Goal: Information Seeking & Learning: Find specific fact

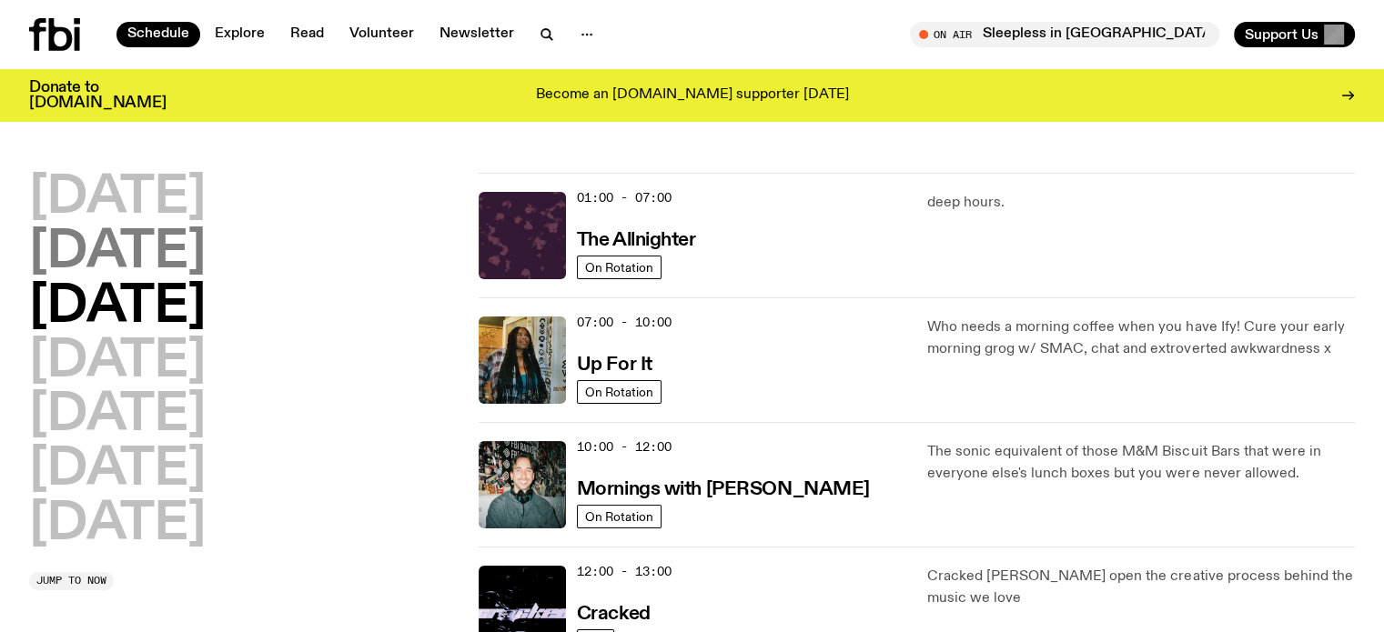
click at [180, 253] on h2 "Tuesday" at bounding box center [117, 252] width 177 height 51
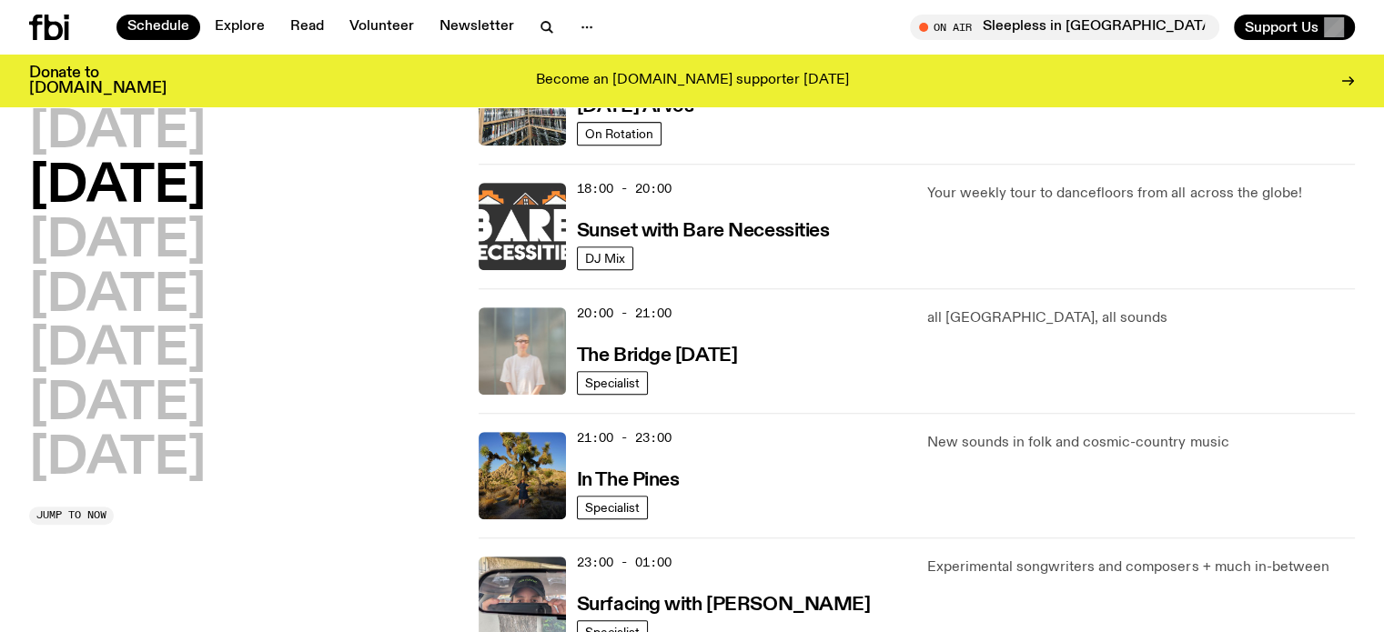
scroll to position [807, 0]
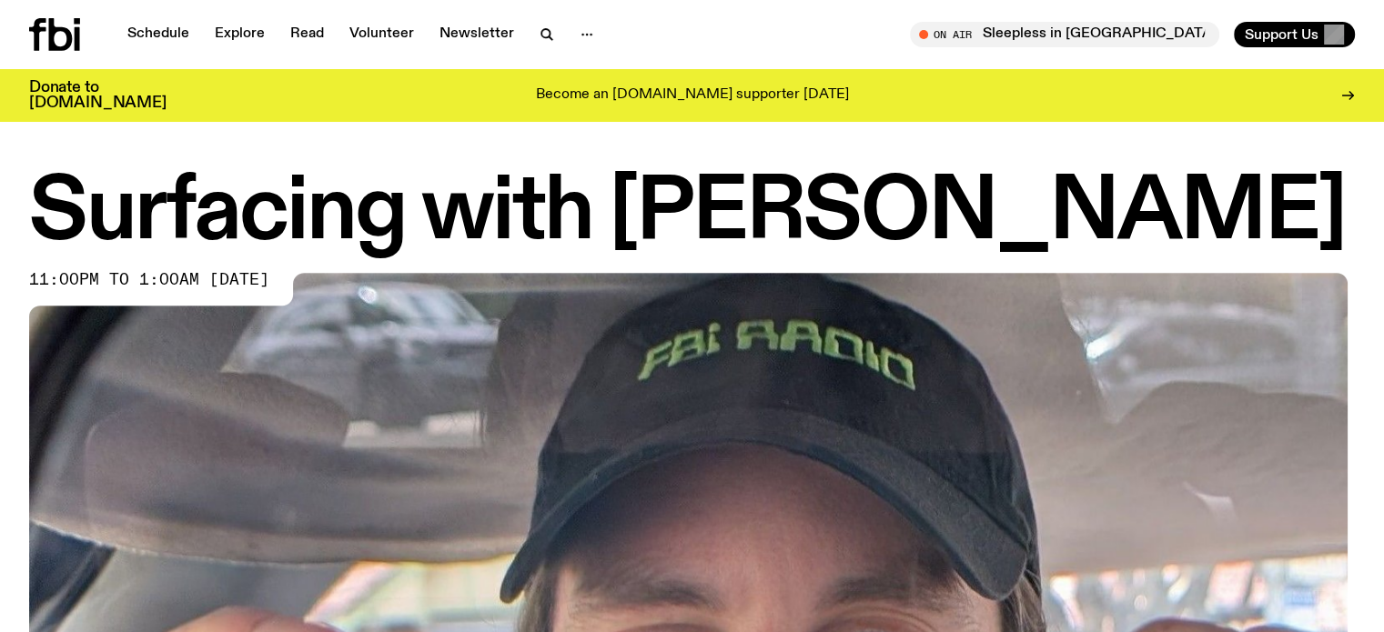
click at [0, 247] on div "Surfacing with [PERSON_NAME] 11:00pm to 1:00am [DATE]" at bounding box center [692, 596] width 1384 height 846
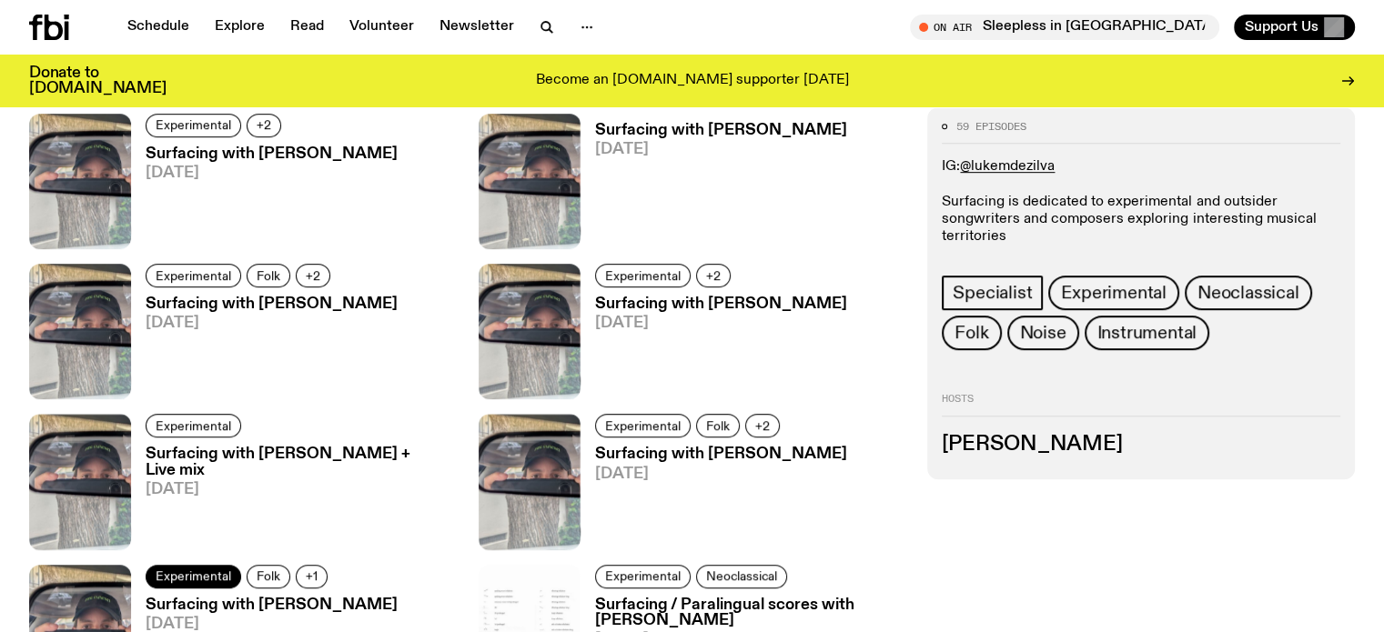
scroll to position [719, 0]
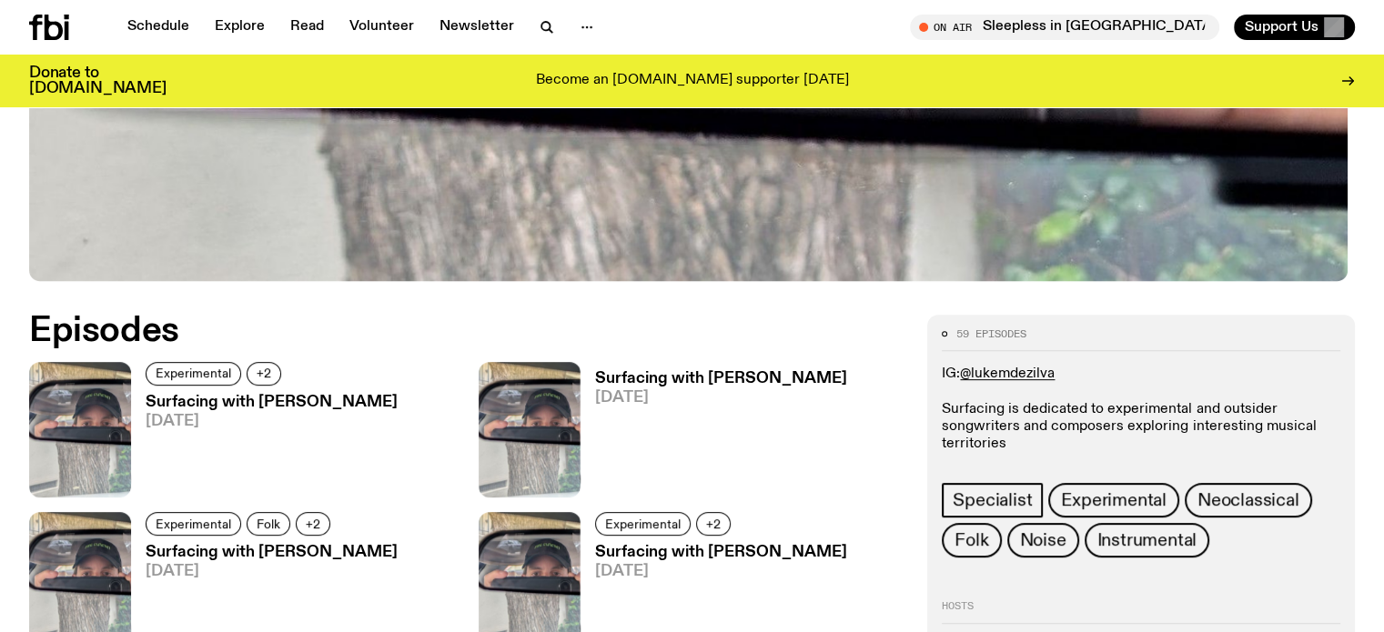
click at [181, 396] on h3 "Surfacing with [PERSON_NAME]" at bounding box center [272, 402] width 252 height 15
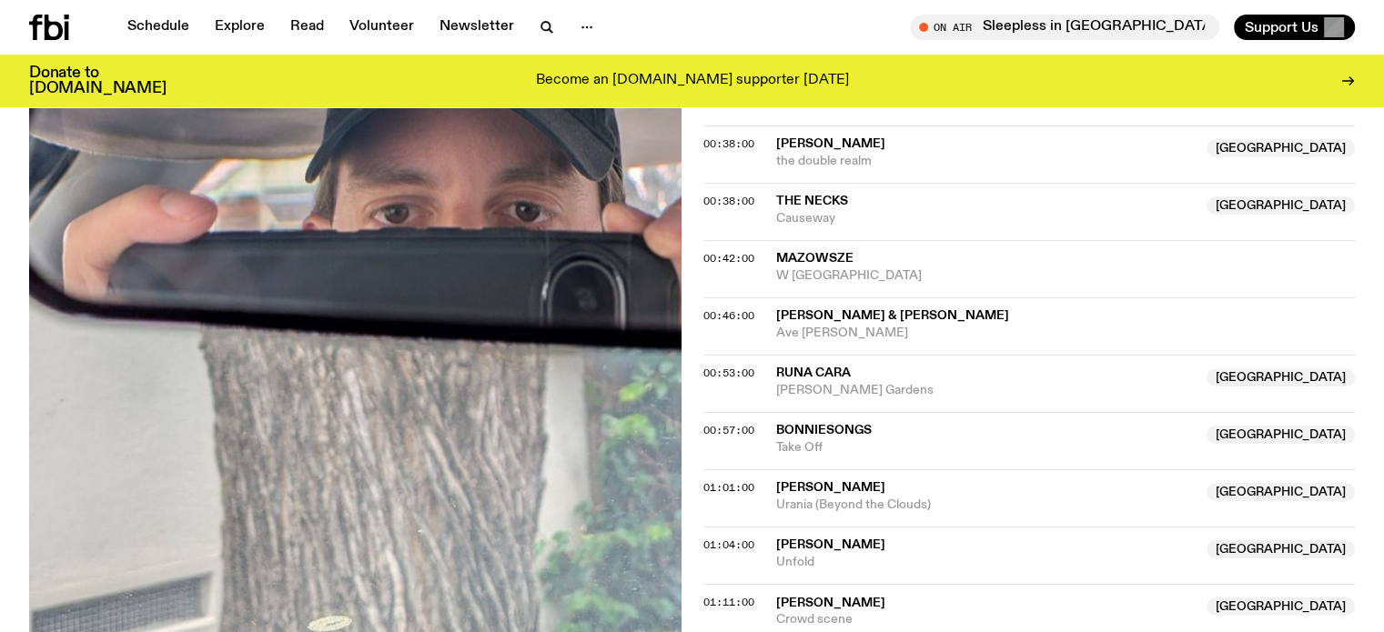
scroll to position [1258, 0]
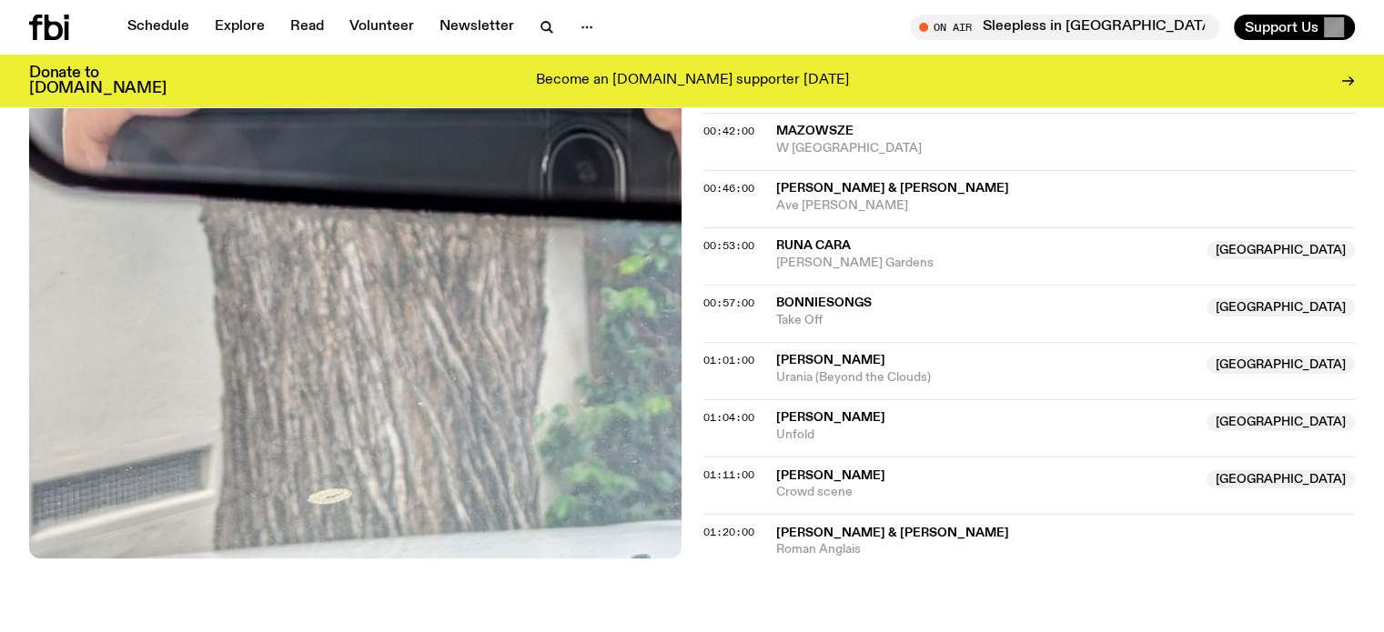
drag, startPoint x: 0, startPoint y: 258, endPoint x: 264, endPoint y: 370, distance: 287.0
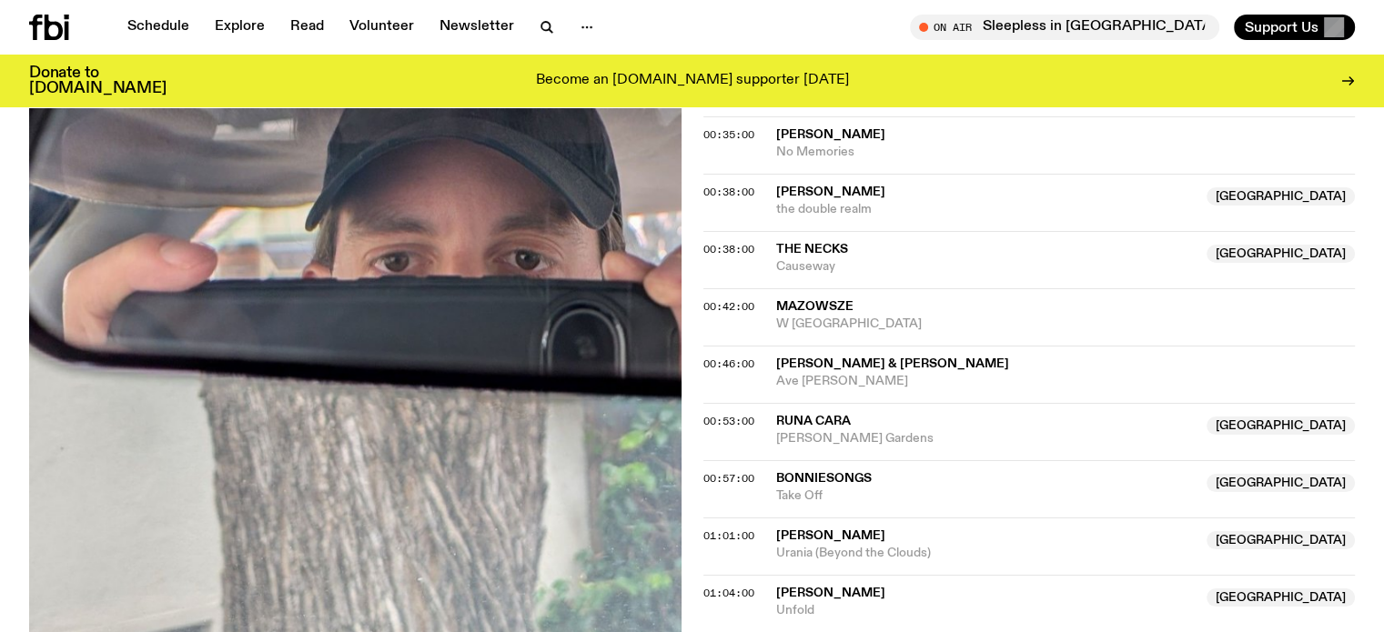
scroll to position [1076, 0]
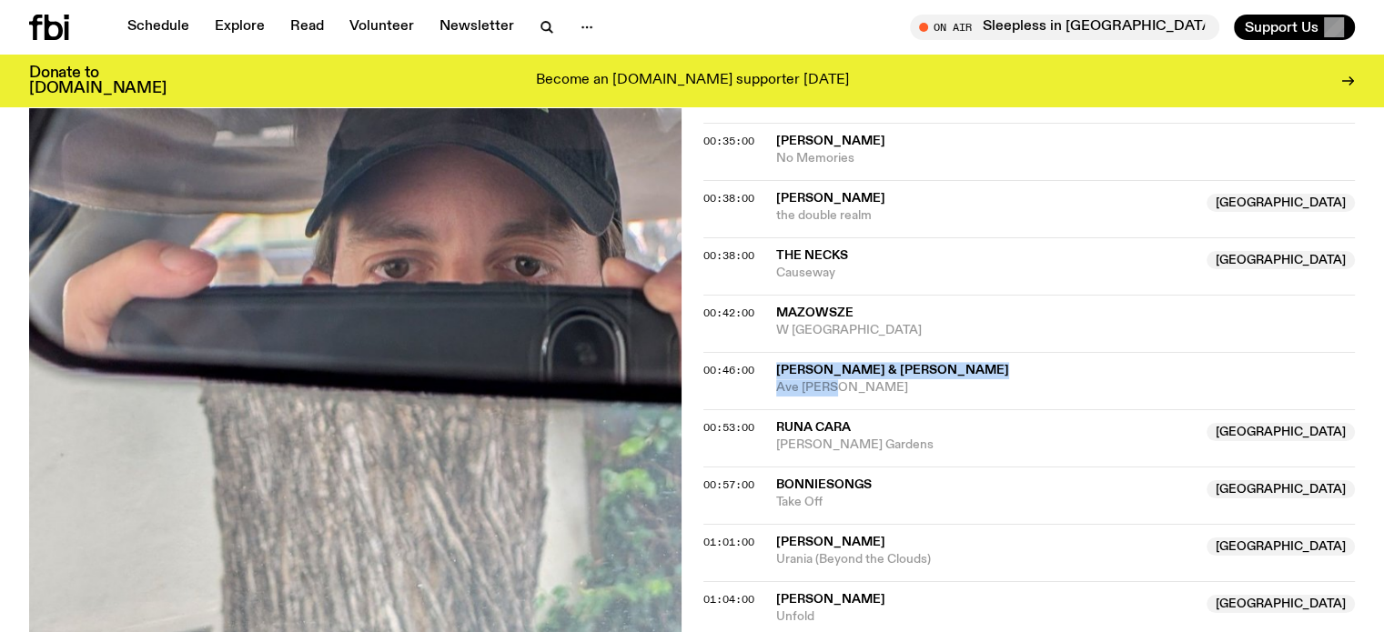
drag, startPoint x: 774, startPoint y: 365, endPoint x: 845, endPoint y: 389, distance: 74.8
click at [845, 409] on div "00:46:00 [PERSON_NAME] & [PERSON_NAME] Ave [PERSON_NAME]" at bounding box center [1029, 437] width 652 height 57
copy div "[PERSON_NAME] & [PERSON_NAME] Ave [PERSON_NAME]"
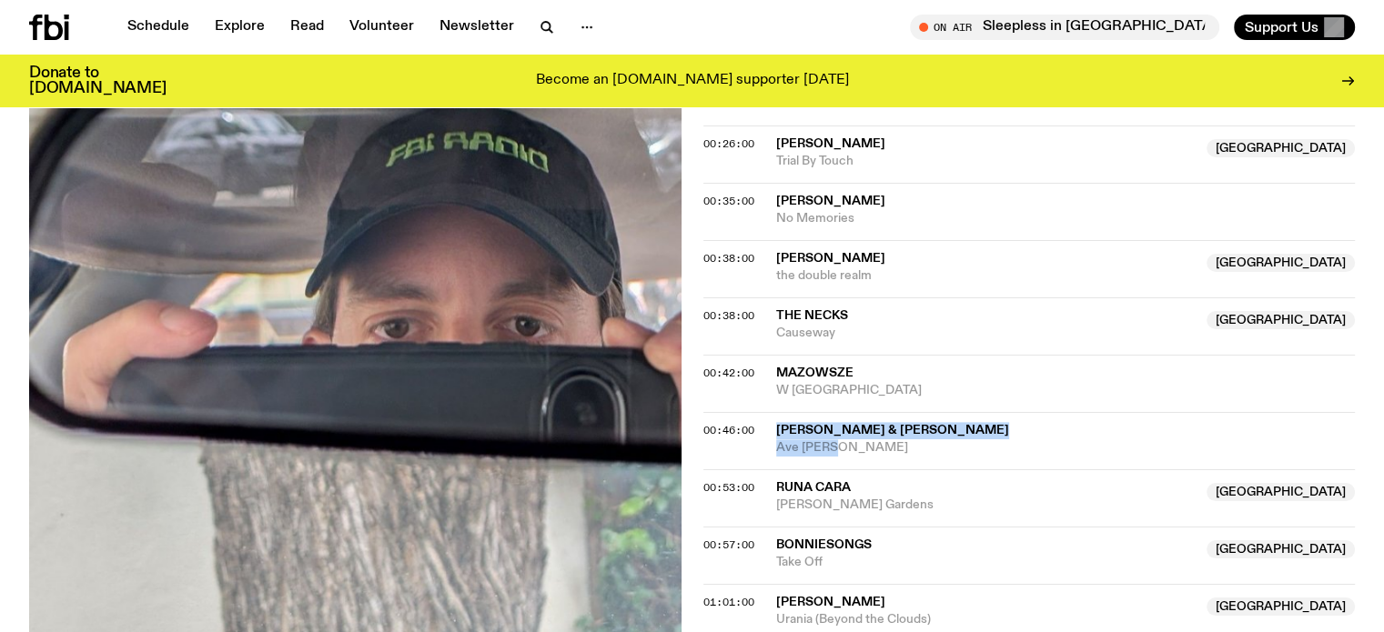
scroll to position [985, 0]
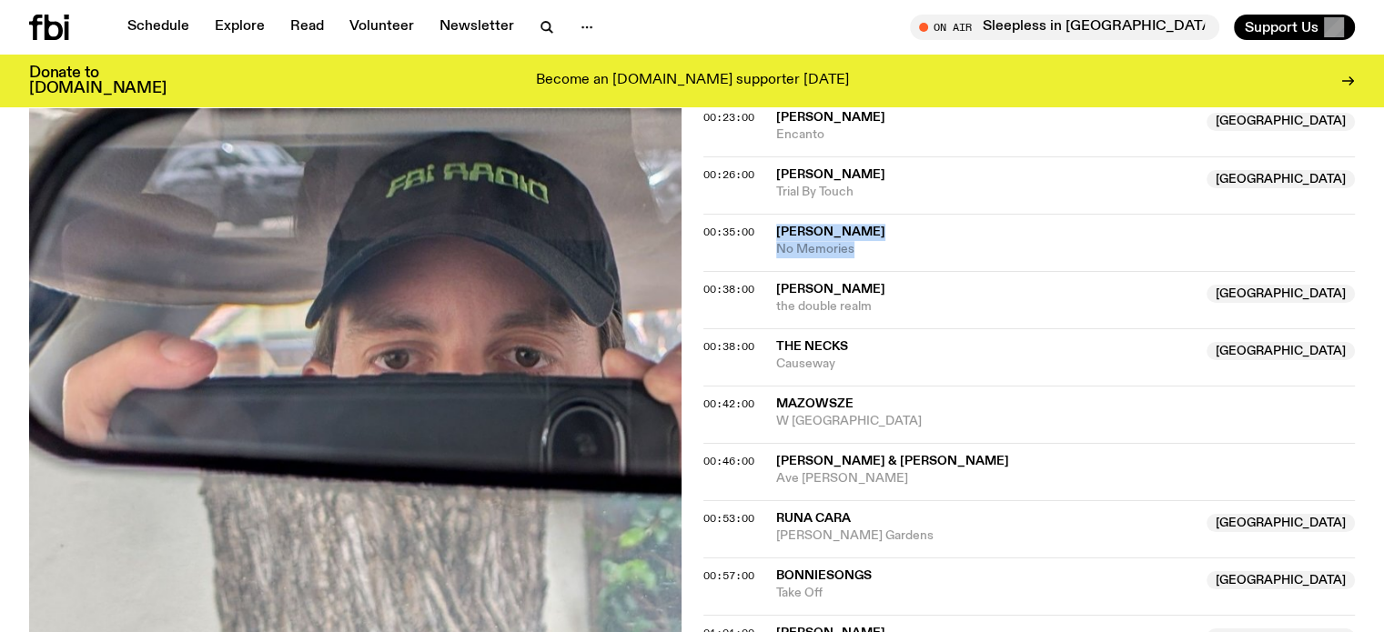
drag, startPoint x: 764, startPoint y: 223, endPoint x: 894, endPoint y: 247, distance: 131.4
click at [894, 271] on div "00:35:00 Christine Ott No Memories" at bounding box center [1029, 299] width 652 height 57
copy div "Christine Ott No Memories"
drag, startPoint x: 771, startPoint y: 283, endPoint x: 874, endPoint y: 308, distance: 106.8
click at [874, 329] on div "00:38:00 Jane Sheldon NSW the double realm NSW" at bounding box center [1029, 357] width 652 height 57
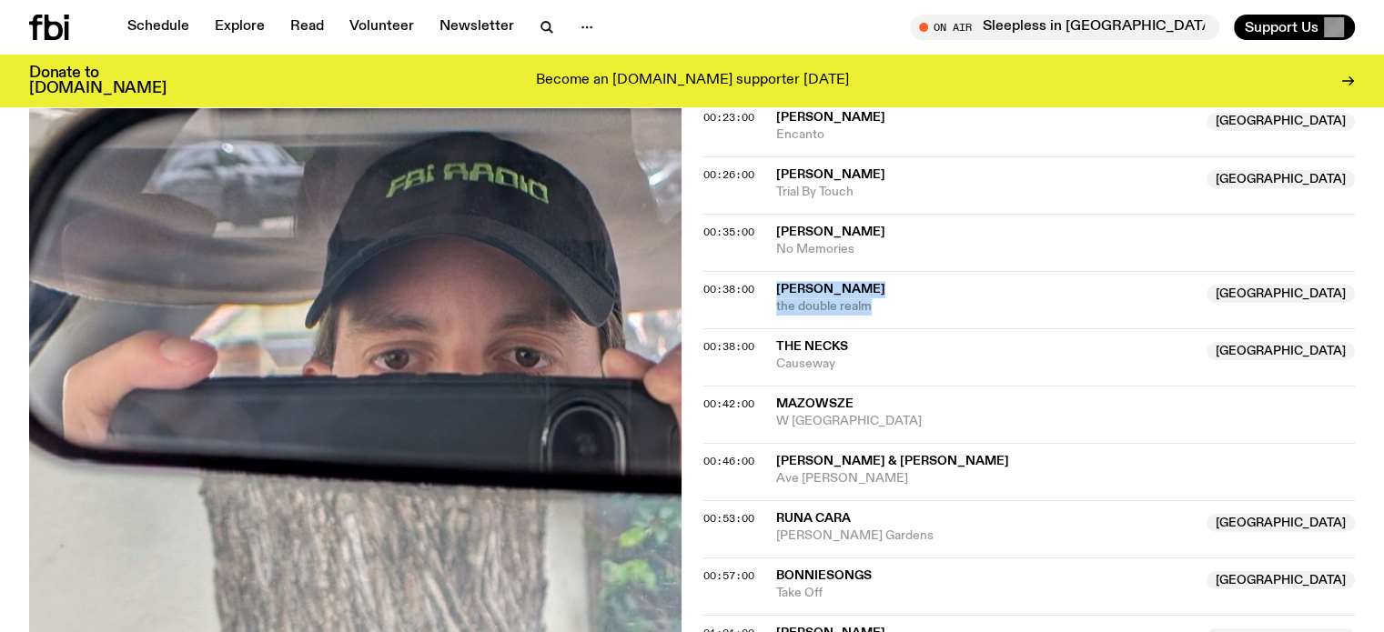
copy div "Jane Sheldon NSW the double realm"
click at [478, 414] on img at bounding box center [355, 398] width 652 height 869
click at [768, 285] on div "00:38:00" at bounding box center [739, 290] width 73 height 10
copy div "Jane Sheldon NSW the double realm"
click at [0, 292] on div "Aired on 12.08.25 , 6:30pm Specialist Experimental Neoclassical Folk IG: @lukem…" at bounding box center [692, 143] width 1384 height 1552
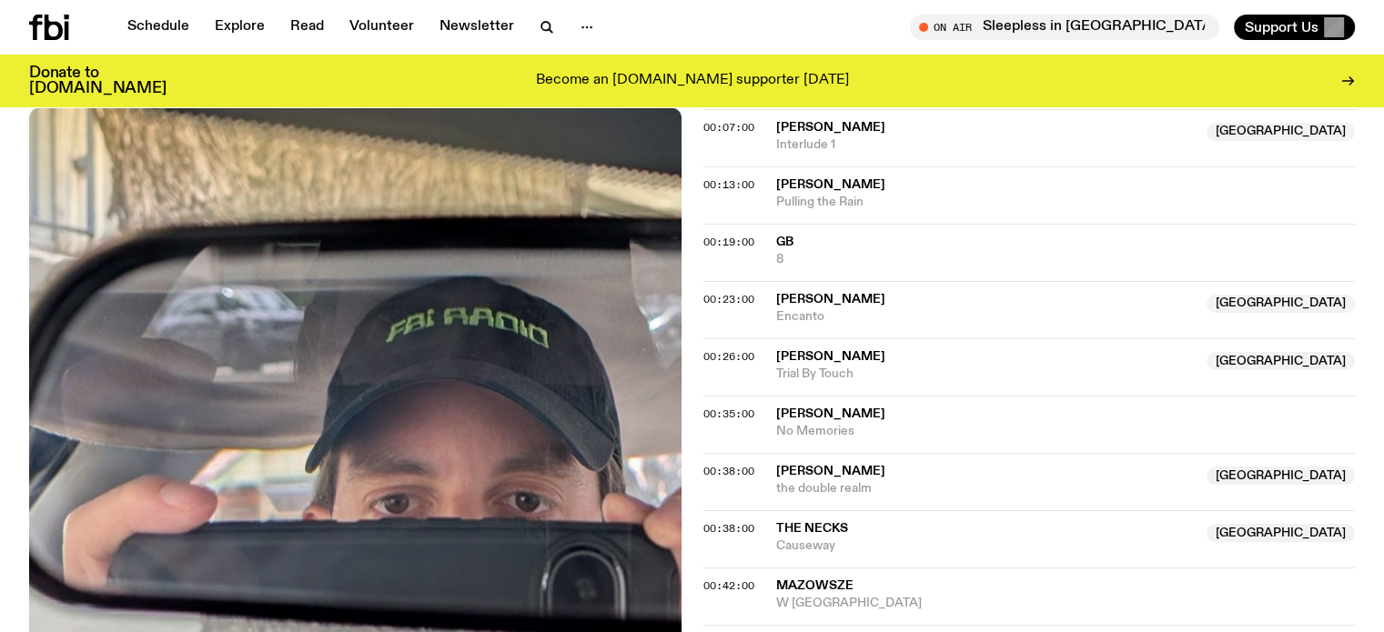
scroll to position [712, 0]
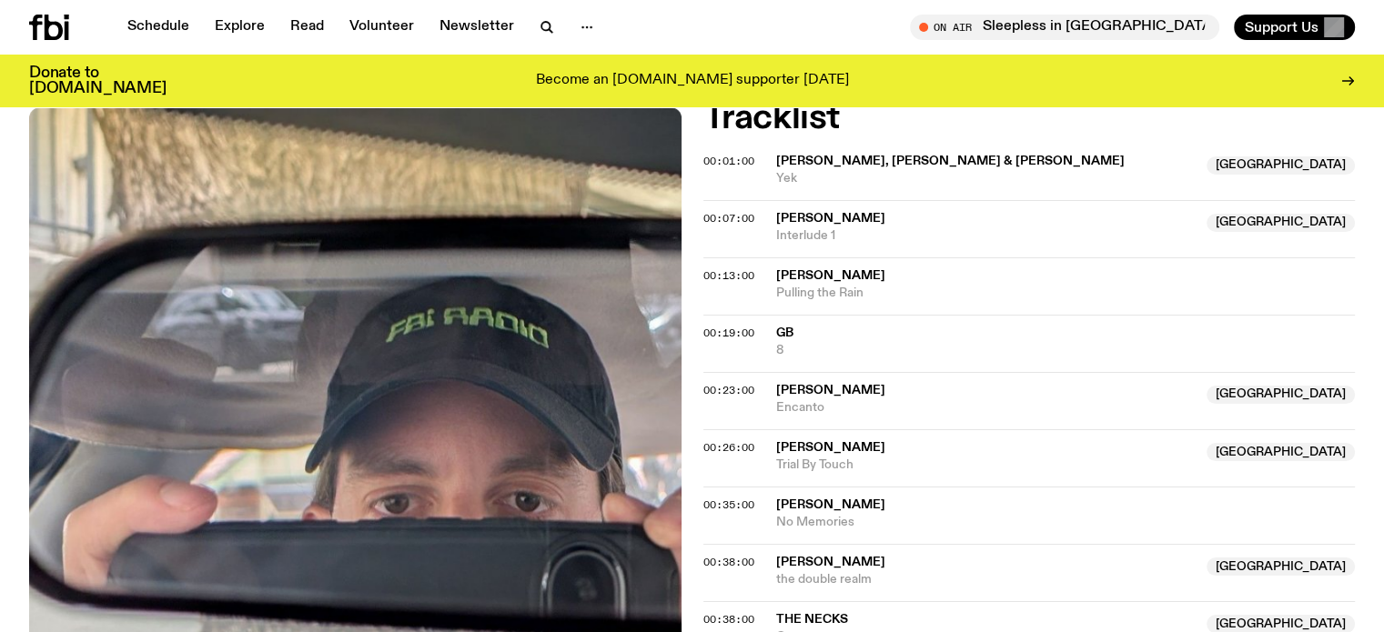
drag, startPoint x: 0, startPoint y: 239, endPoint x: 40, endPoint y: 250, distance: 41.5
click at [0, 239] on div "Aired on 12.08.25 , 6:30pm Specialist Experimental Neoclassical Folk IG: @lukem…" at bounding box center [692, 416] width 1384 height 1552
drag, startPoint x: 772, startPoint y: 268, endPoint x: 892, endPoint y: 301, distance: 124.5
click at [892, 315] on div "00:13:00 Peter Broderick Pulling the Rain" at bounding box center [1029, 343] width 652 height 57
copy div "Peter Broderick Pulling the Rain"
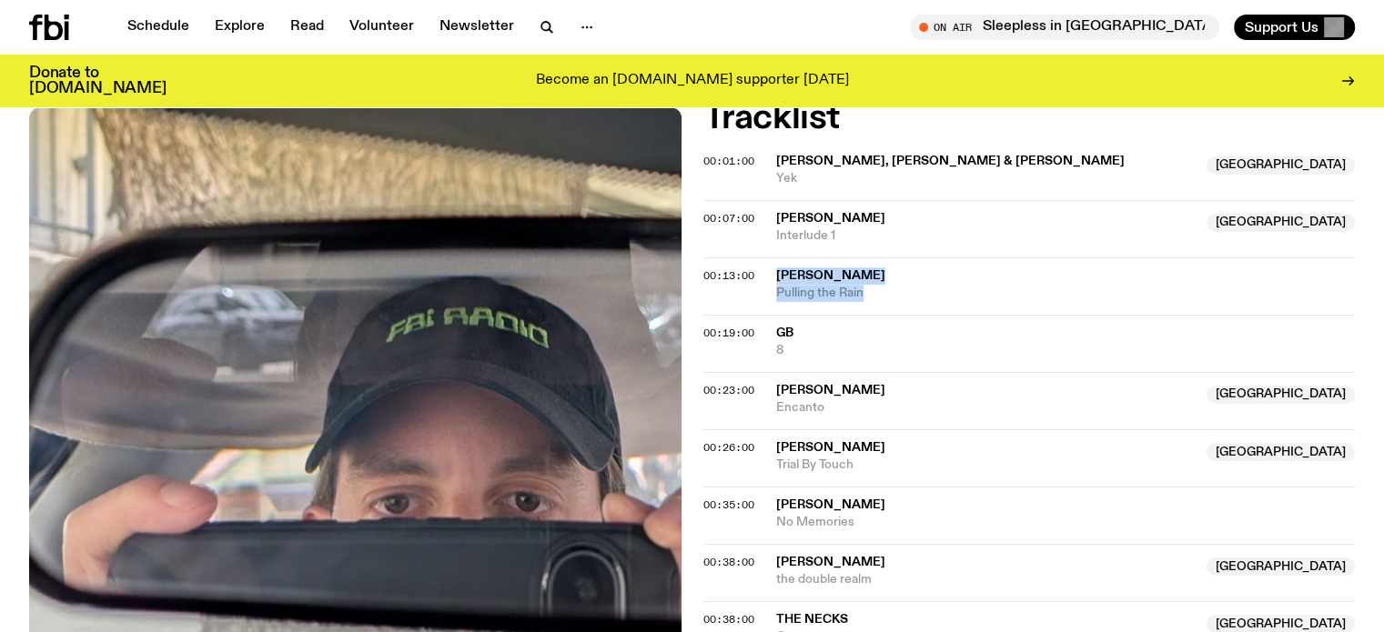
scroll to position [530, 0]
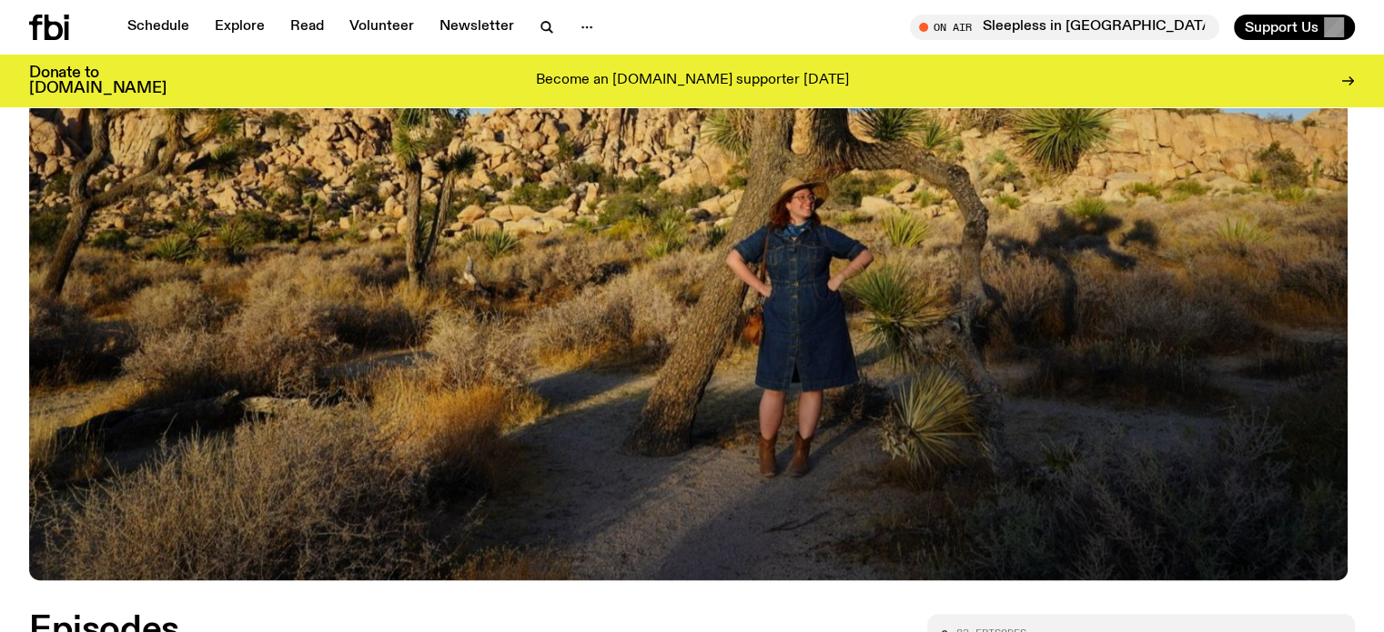
scroll to position [531, 0]
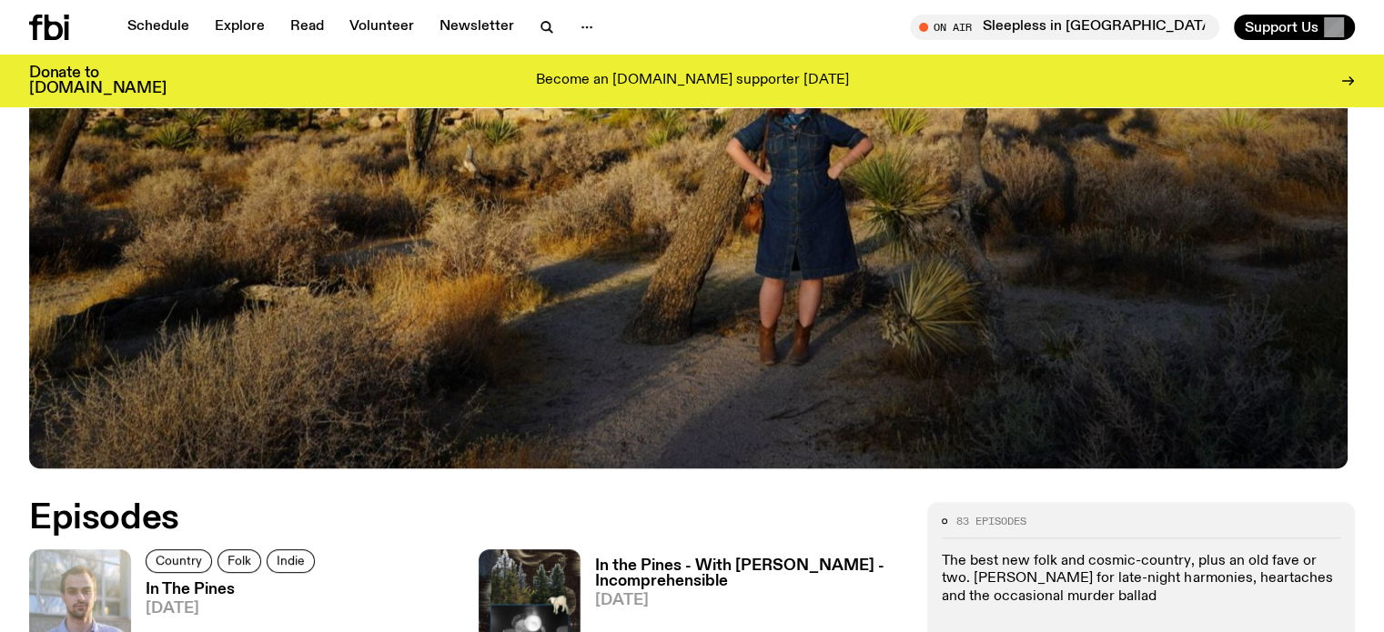
click at [0, 319] on div "In The Pines 9:00pm to 11:00pm tuesdays" at bounding box center [692, 50] width 1384 height 846
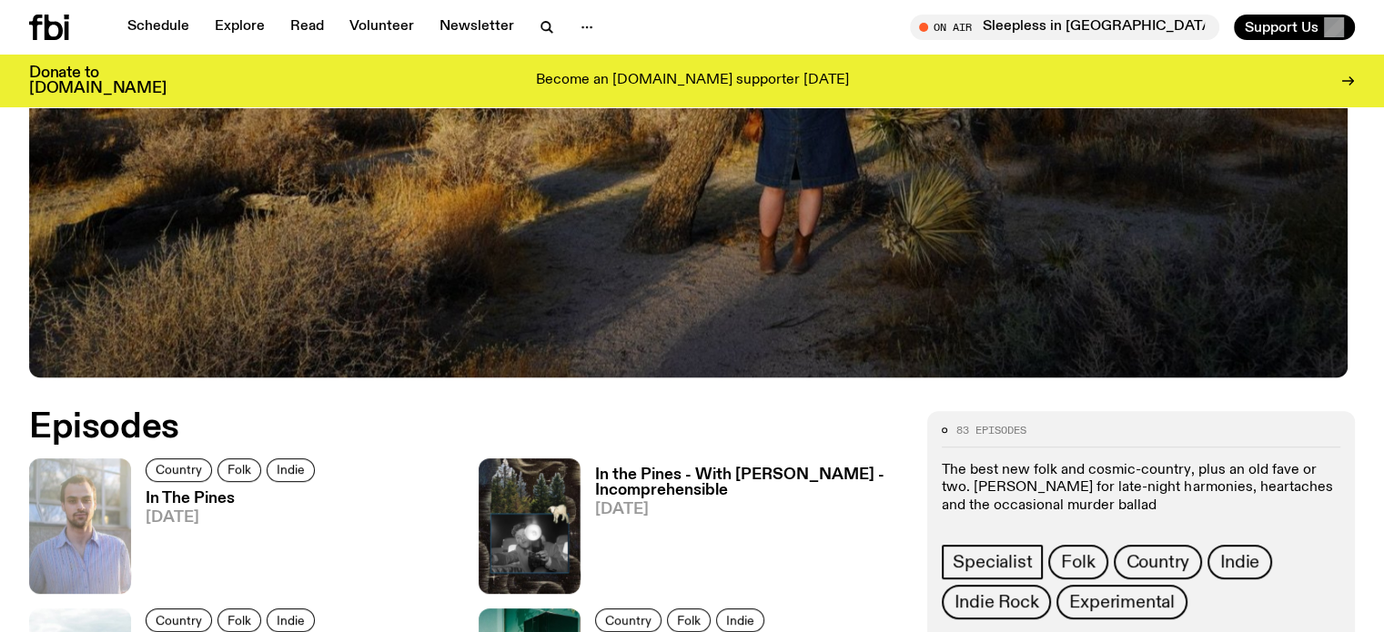
scroll to position [713, 0]
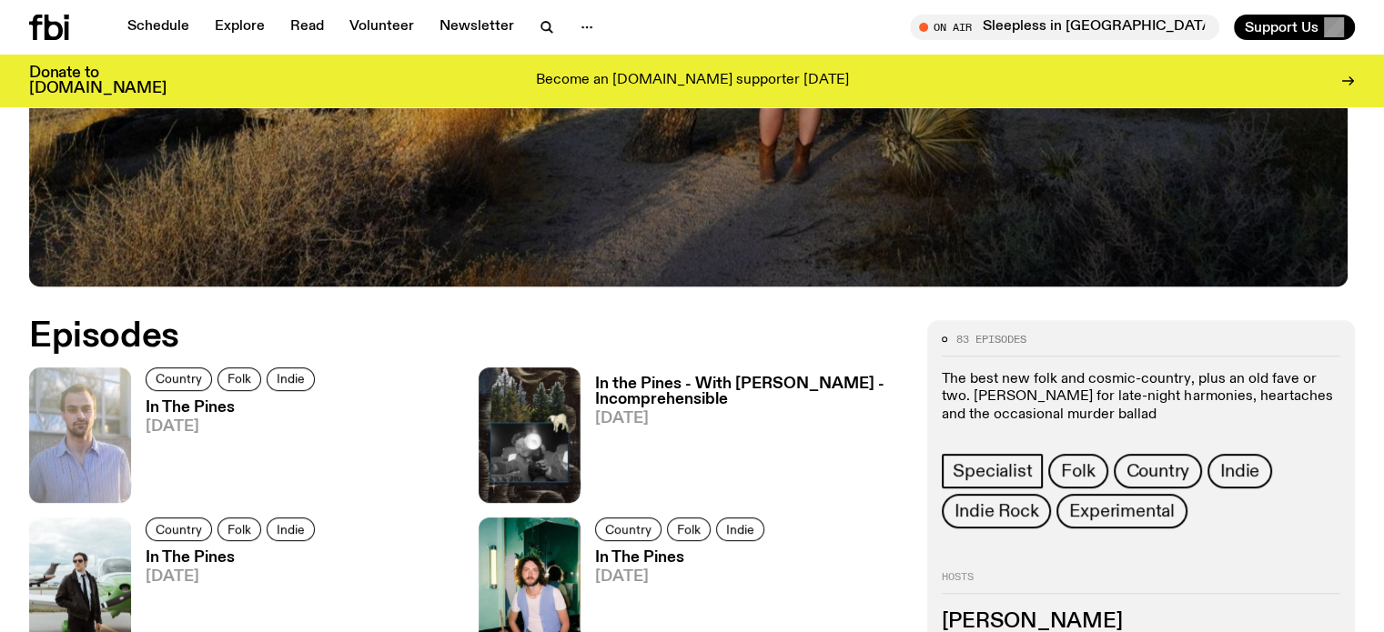
click at [192, 407] on h3 "In The Pines" at bounding box center [233, 407] width 175 height 15
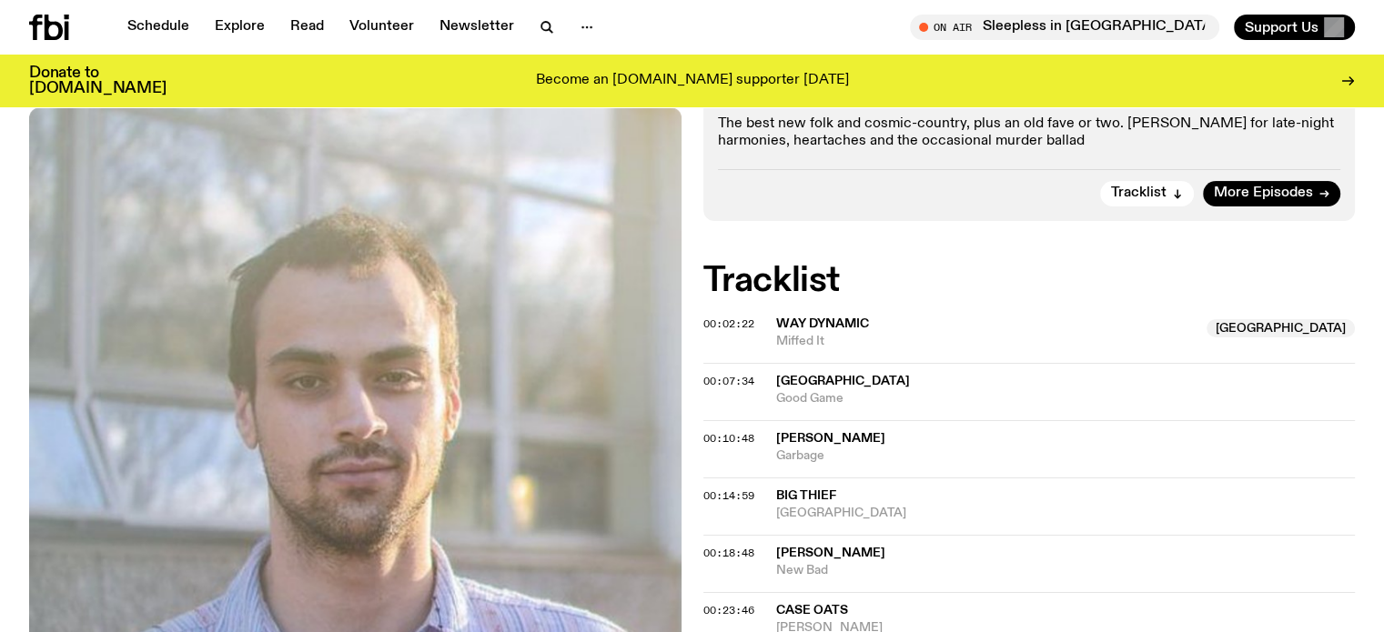
scroll to position [528, 0]
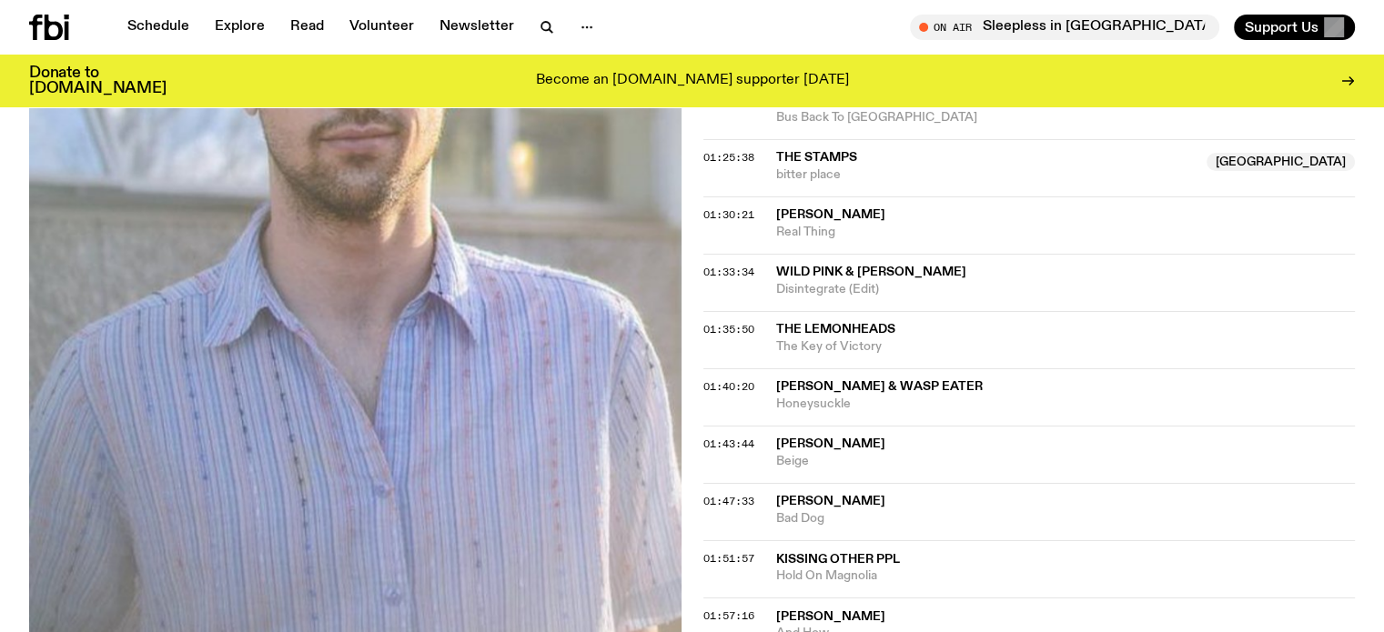
scroll to position [1711, 0]
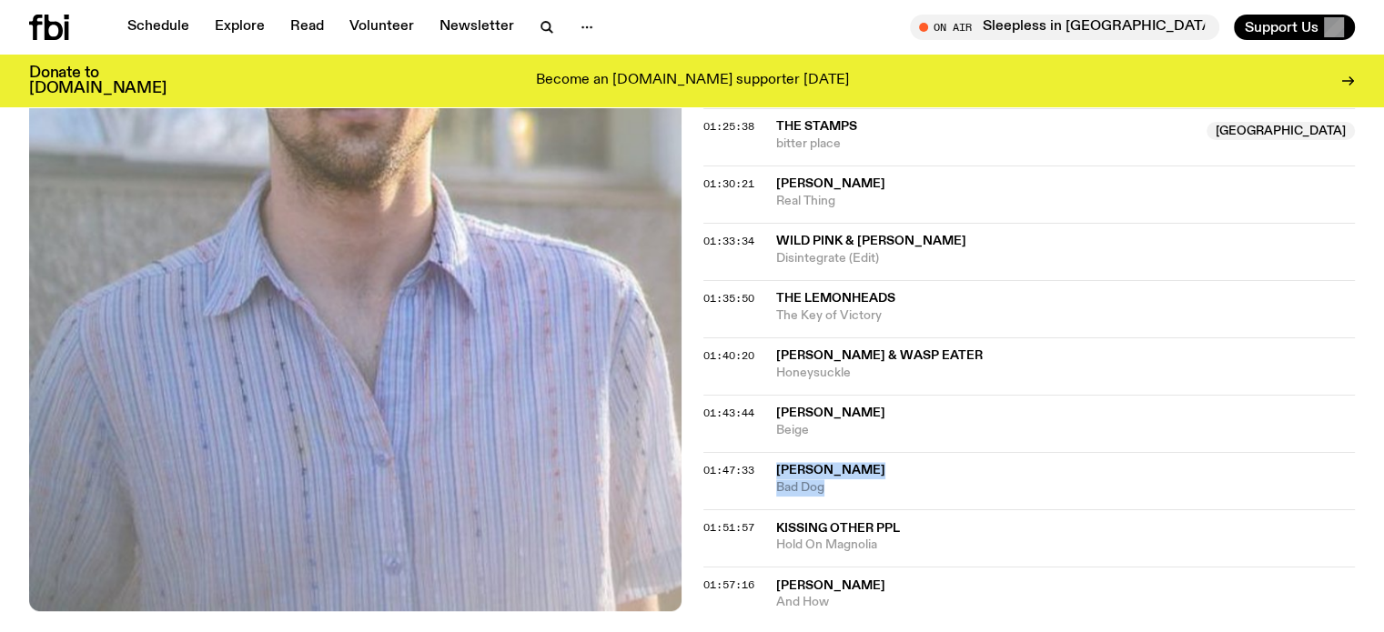
drag, startPoint x: 768, startPoint y: 463, endPoint x: 866, endPoint y: 481, distance: 99.9
click at [866, 510] on div "01:47:33 Cale Tyson Bad Dog" at bounding box center [1029, 538] width 652 height 57
copy div "Cale Tyson Bad Dog"
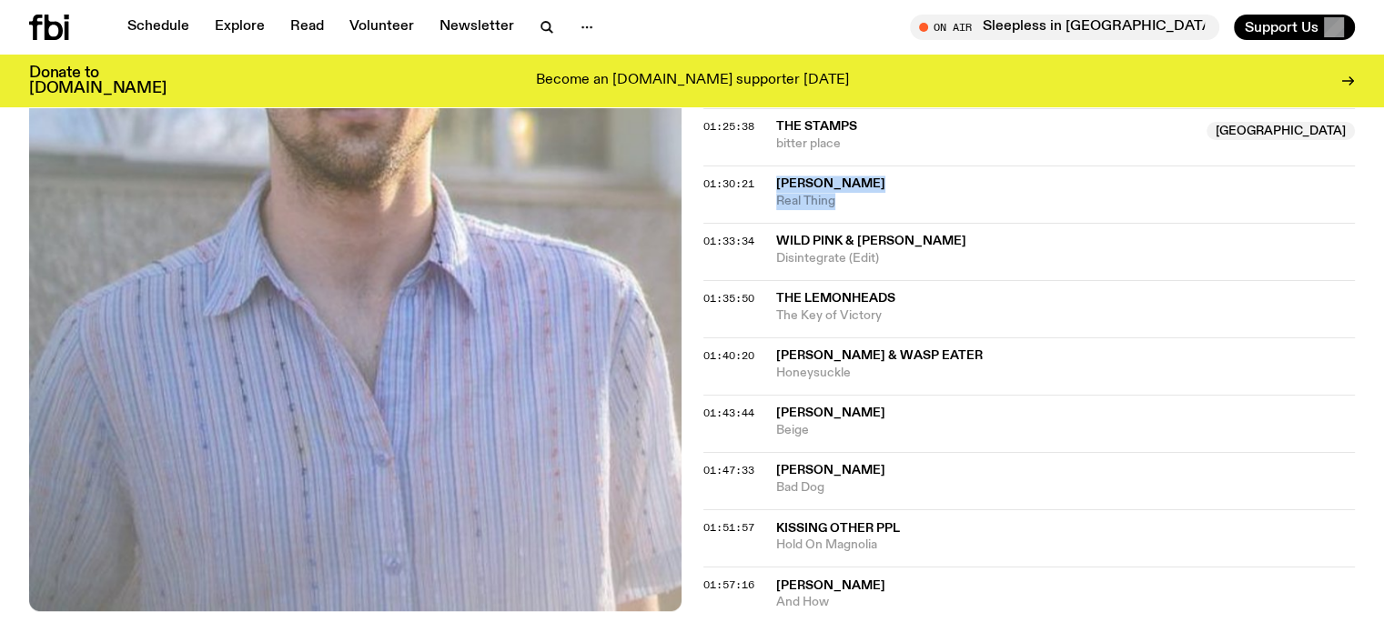
drag, startPoint x: 771, startPoint y: 179, endPoint x: 862, endPoint y: 196, distance: 92.5
click at [862, 223] on div "01:30:21 Alex G Real Thing" at bounding box center [1029, 251] width 652 height 57
copy div "Alex G Real Thing"
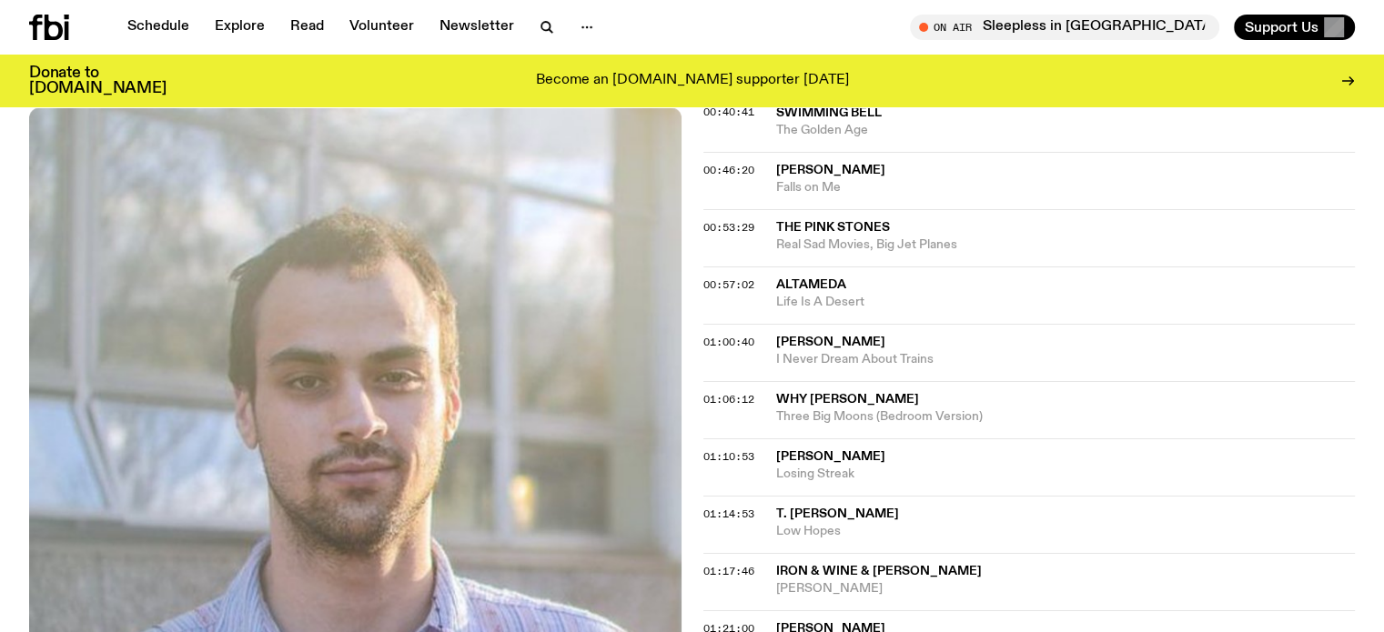
scroll to position [1074, 0]
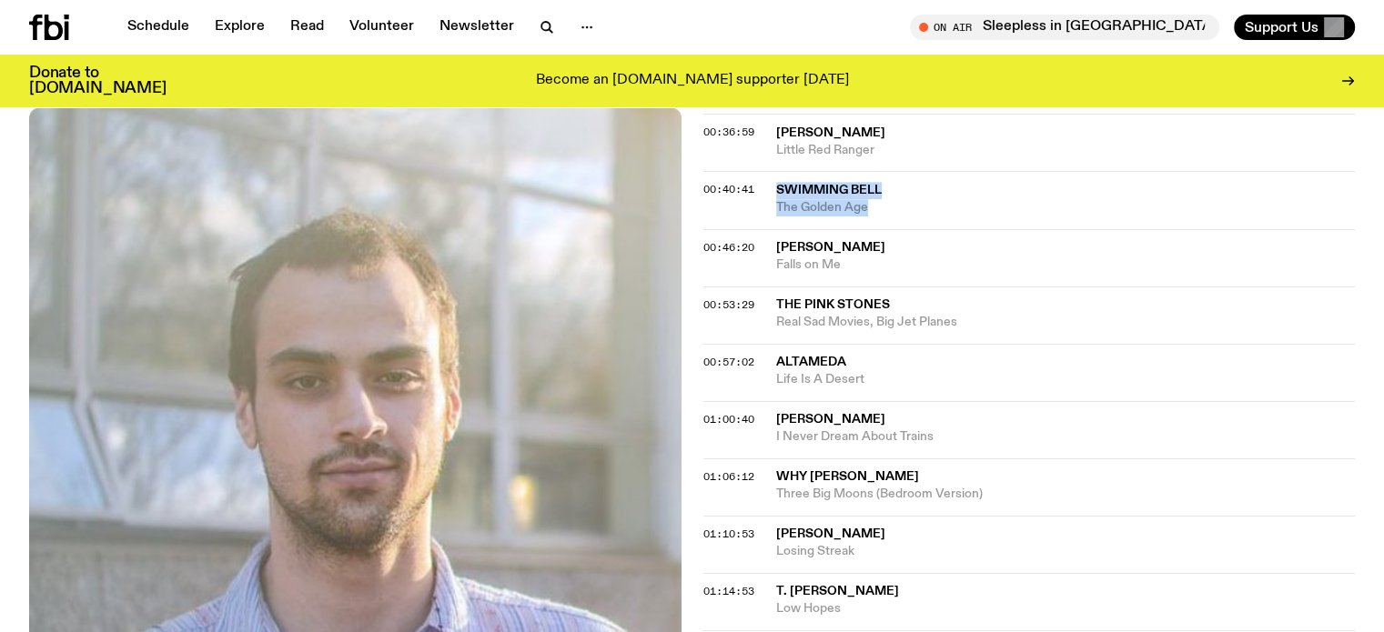
drag, startPoint x: 771, startPoint y: 189, endPoint x: 890, endPoint y: 217, distance: 122.5
click at [890, 229] on div "00:40:41 Swimming Bell The Golden Age" at bounding box center [1029, 257] width 652 height 57
copy div "Swimming Bell The Golden Age"
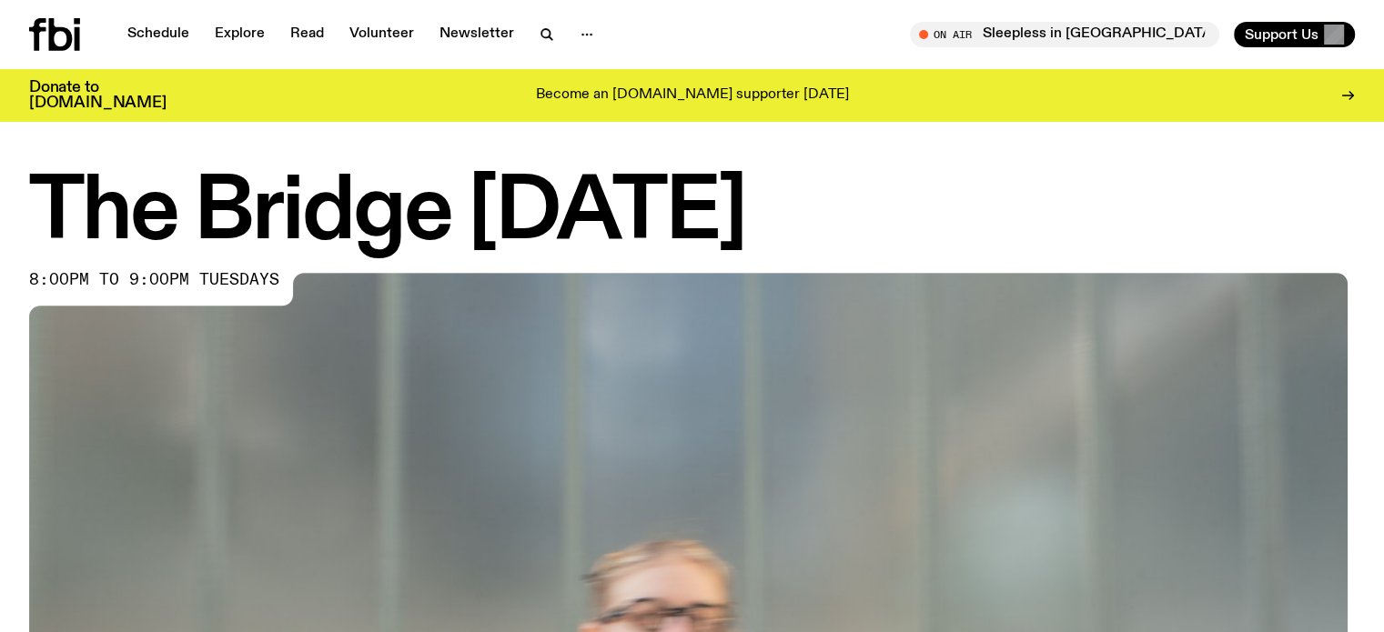
click at [0, 345] on div "The Bridge [DATE] 8:00pm to 9:00pm tuesdays" at bounding box center [692, 596] width 1384 height 846
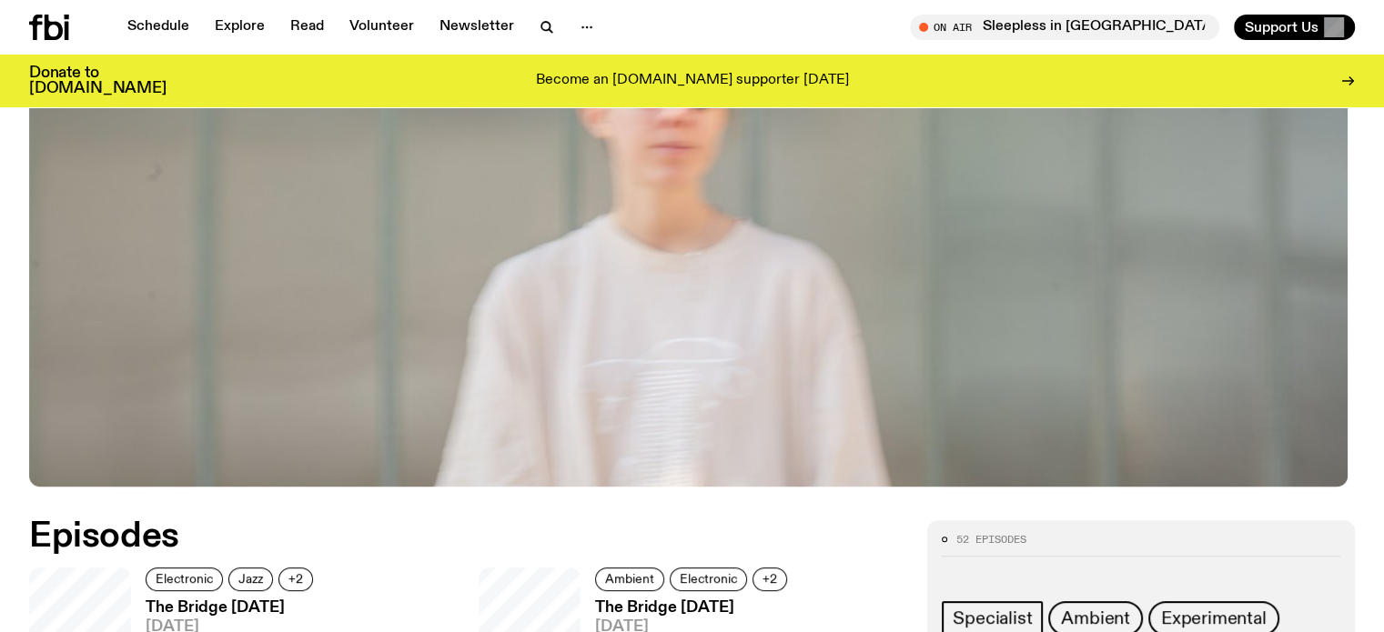
scroll to position [808, 0]
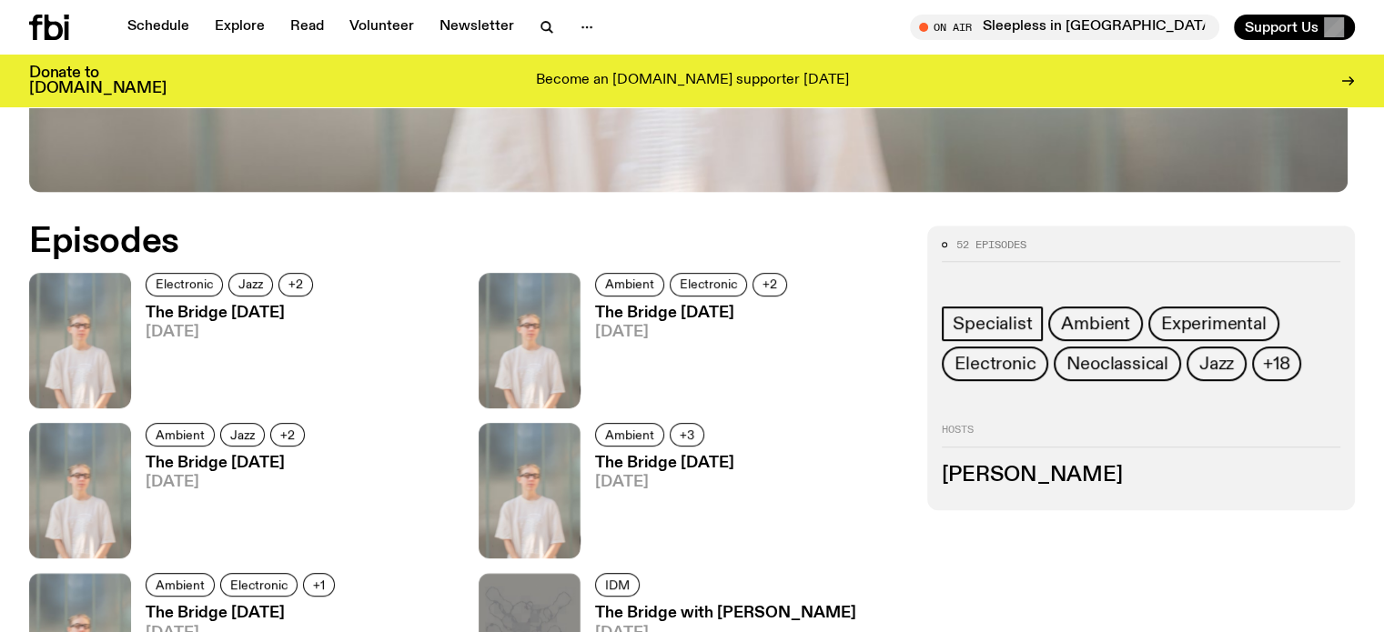
click at [197, 308] on h3 "The Bridge [DATE]" at bounding box center [232, 313] width 173 height 15
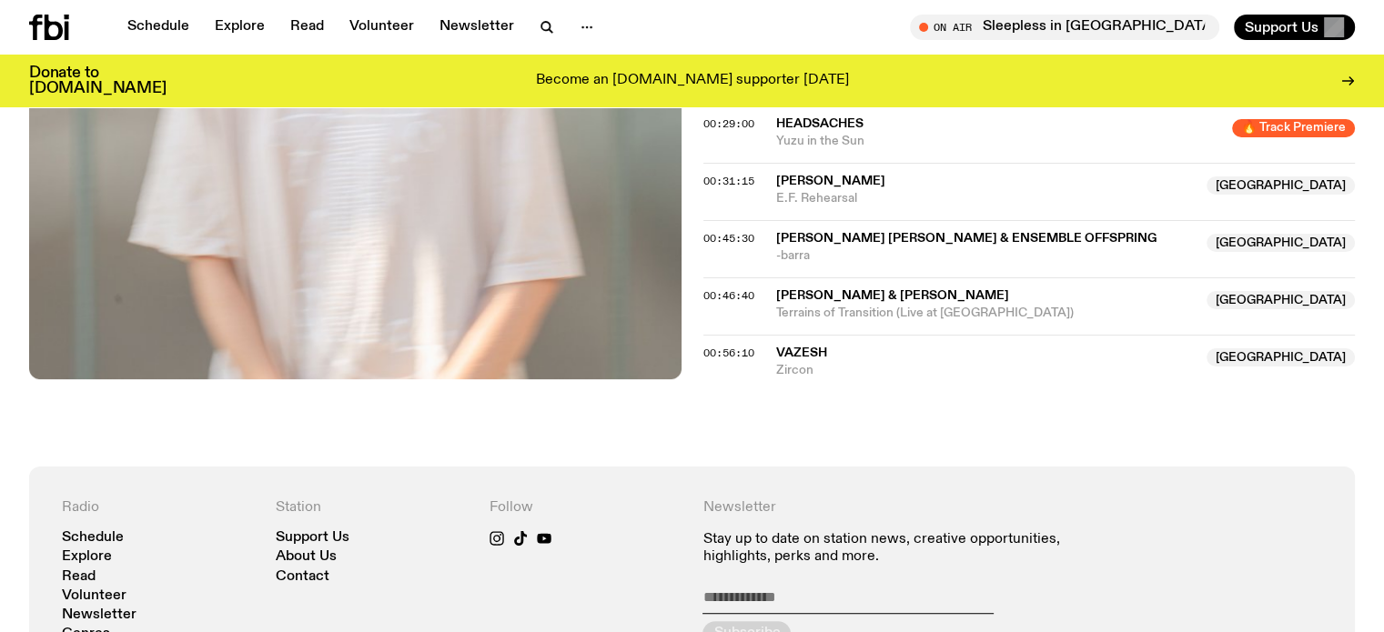
scroll to position [899, 0]
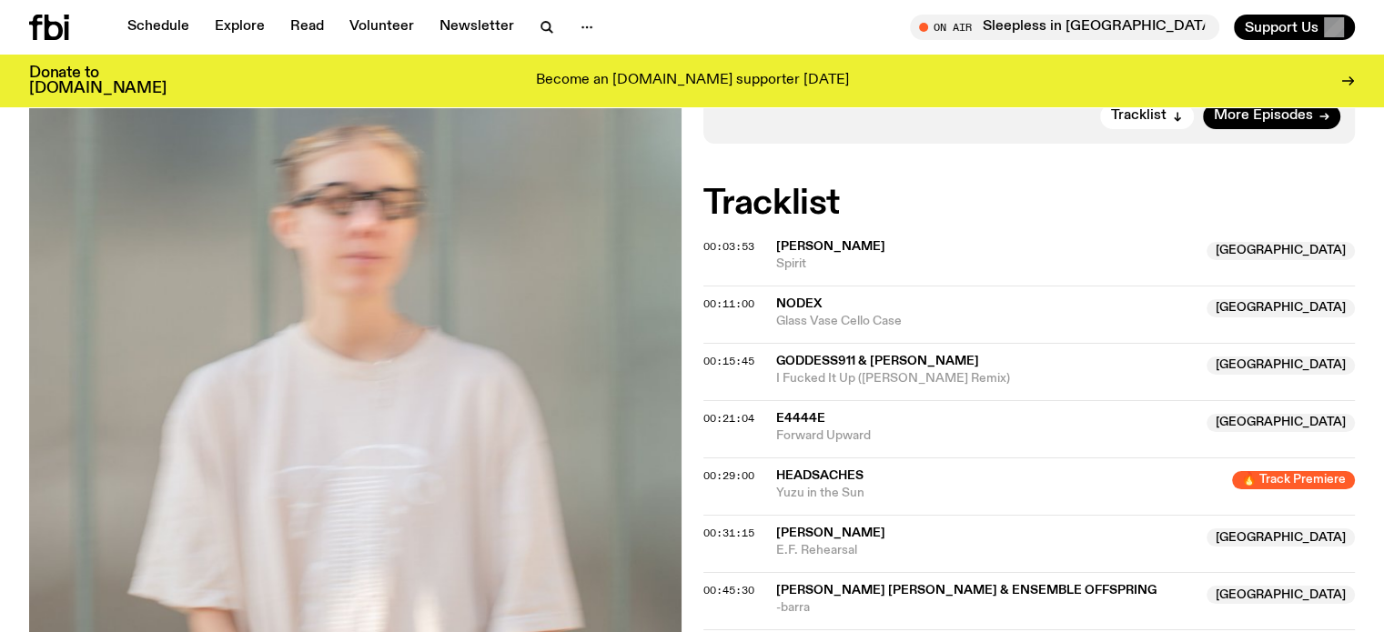
scroll to position [717, 0]
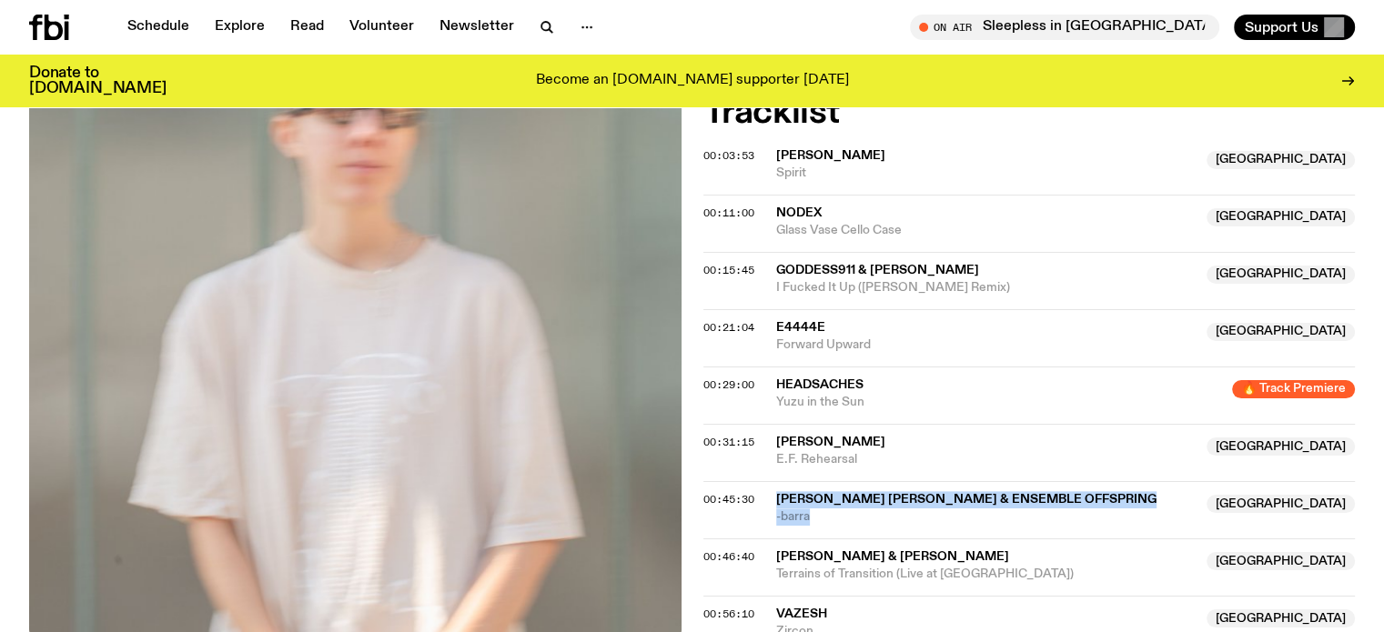
drag, startPoint x: 776, startPoint y: 498, endPoint x: 842, endPoint y: 506, distance: 66.0
click at [842, 506] on div "[PERSON_NAME] [PERSON_NAME] & Ensemble Offspring [GEOGRAPHIC_DATA] -[GEOGRAPHIC…" at bounding box center [986, 508] width 420 height 35
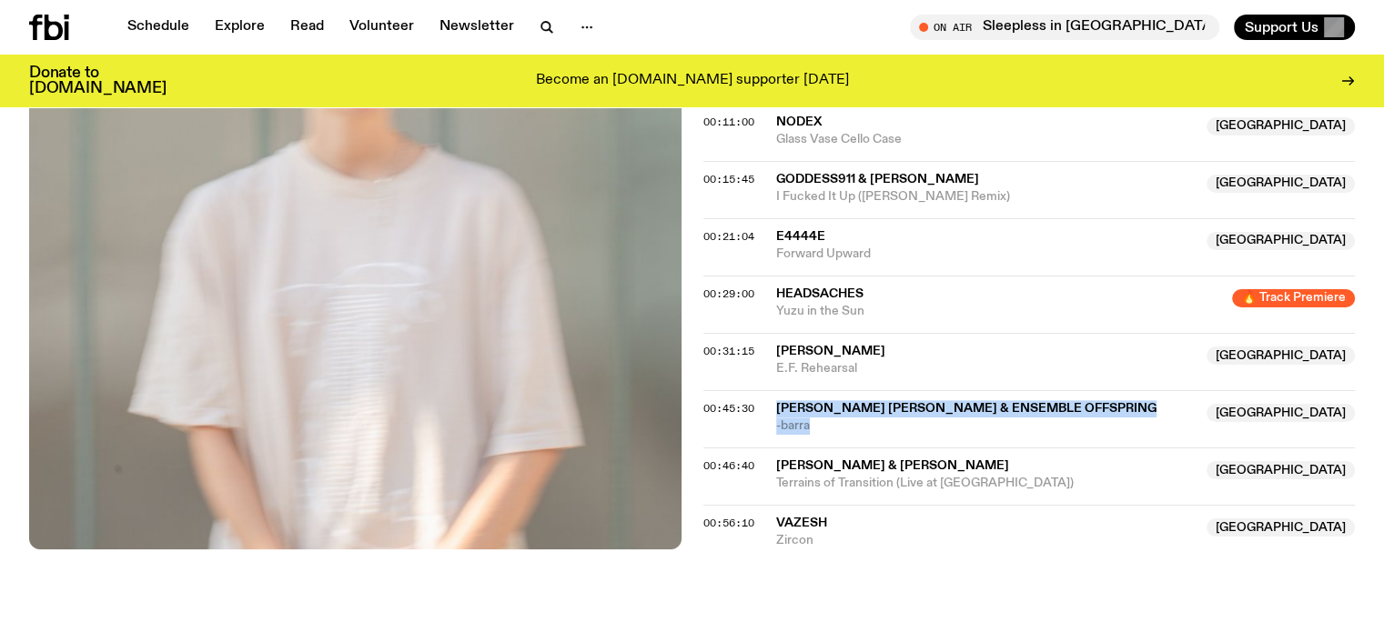
drag, startPoint x: 773, startPoint y: 461, endPoint x: 1080, endPoint y: 484, distance: 307.5
click at [1080, 505] on div "00:46:40 [PERSON_NAME] & Hinano Fujisaki NSW Terrains of Transition (Live at [G…" at bounding box center [1029, 527] width 652 height 45
copy div "[PERSON_NAME] & Hinano Fujisaki NSW Terrains of Transition (Live at [GEOGRAPHIC…"
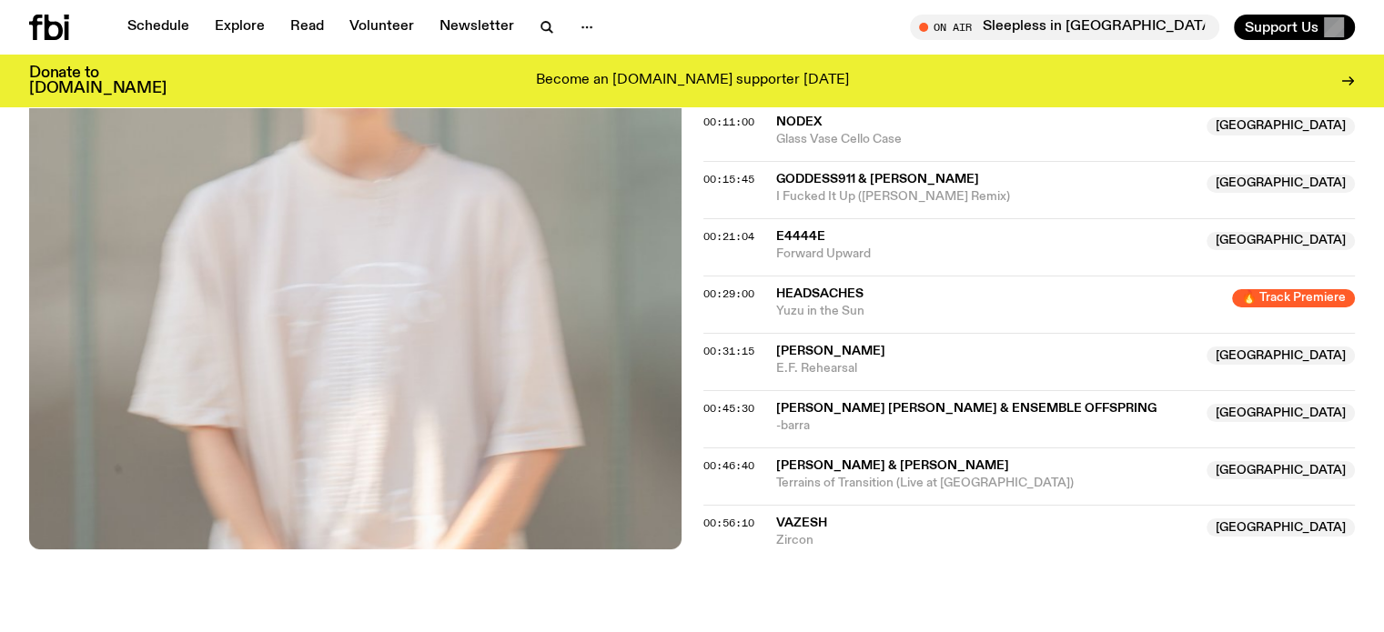
drag, startPoint x: 0, startPoint y: 221, endPoint x: 505, endPoint y: 380, distance: 529.5
click at [0, 221] on div "Aired on [DATE] 3:30pm Specialist Electronic Jazz Ambient Experimental Premieri…" at bounding box center [692, 90] width 1384 height 1094
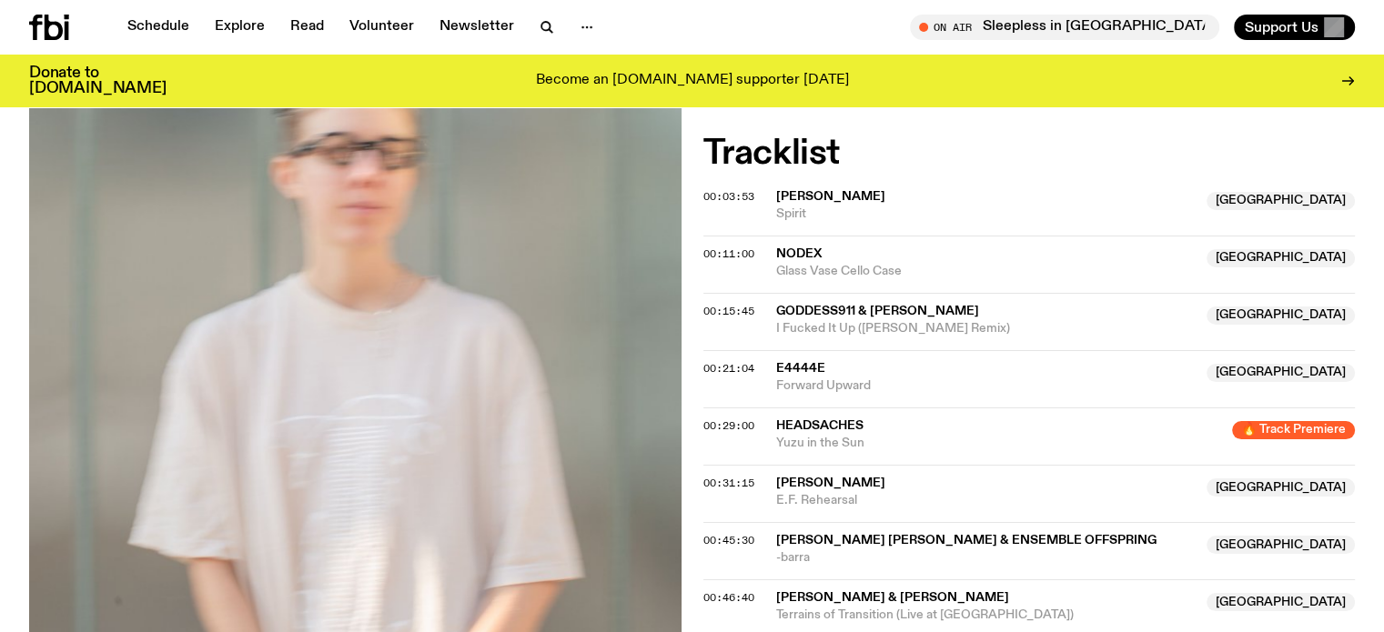
scroll to position [717, 0]
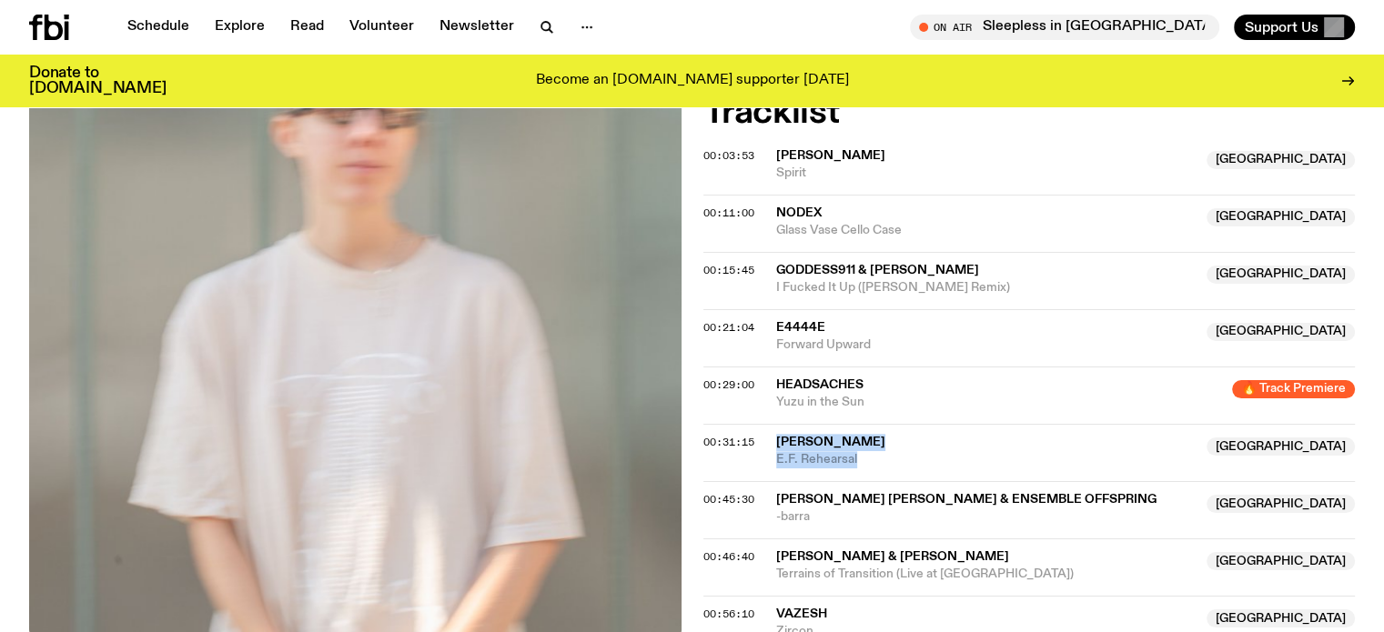
drag, startPoint x: 767, startPoint y: 439, endPoint x: 874, endPoint y: 461, distance: 108.9
click at [874, 481] on div "00:31:15 [PERSON_NAME] NSW E.F. Rehearsal [GEOGRAPHIC_DATA]" at bounding box center [1029, 509] width 652 height 57
copy div "[PERSON_NAME] NSW E.F. Rehearsal"
drag, startPoint x: 0, startPoint y: 261, endPoint x: 70, endPoint y: 290, distance: 75.9
click at [0, 261] on div "Aired on [DATE] 3:30pm Specialist Electronic Jazz Ambient Experimental Premieri…" at bounding box center [692, 181] width 1384 height 1094
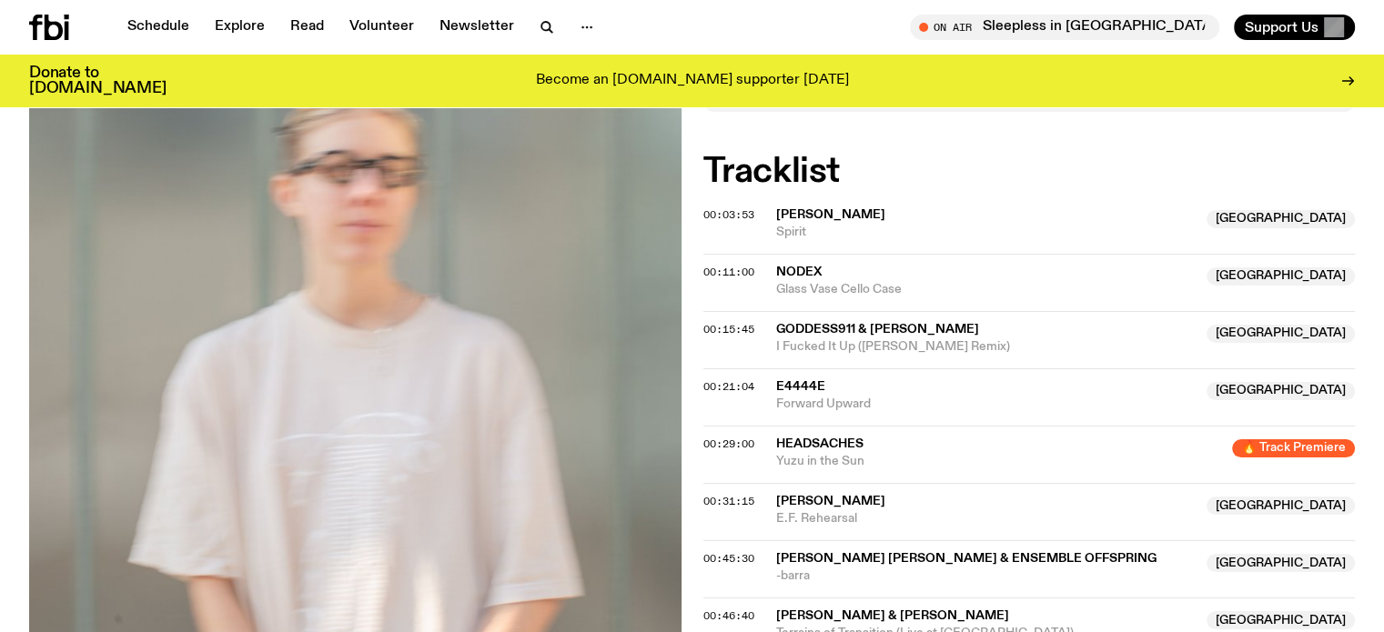
scroll to position [626, 0]
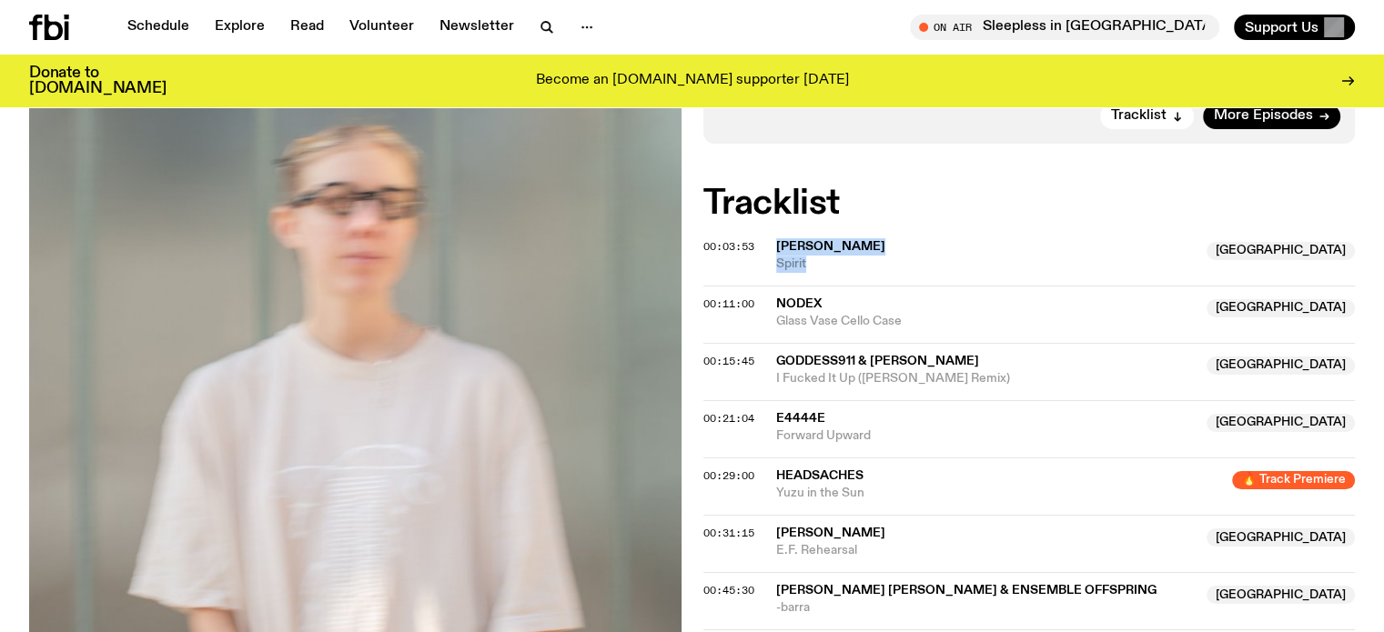
drag, startPoint x: 773, startPoint y: 240, endPoint x: 826, endPoint y: 268, distance: 59.4
click at [826, 286] on div "00:03:53 [PERSON_NAME] NSW Spirit [GEOGRAPHIC_DATA]" at bounding box center [1029, 314] width 652 height 57
copy div "[PERSON_NAME] NSW Spirit"
